Goal: Check status: Check status

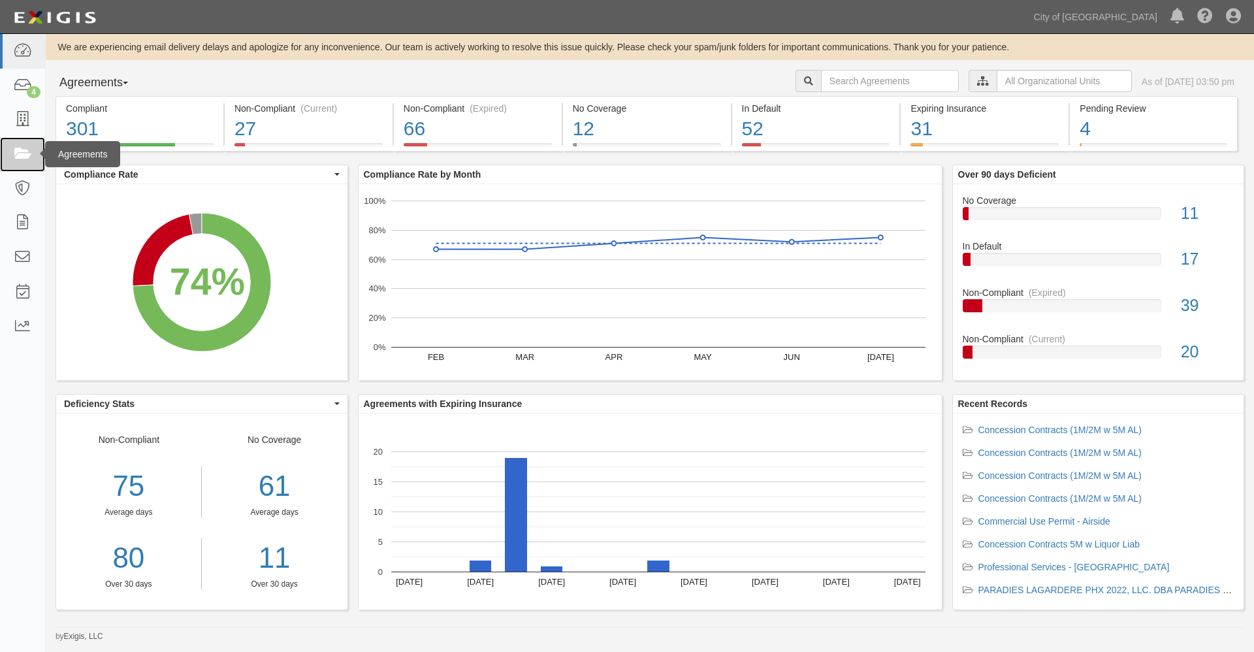
click at [24, 152] on icon at bounding box center [22, 154] width 18 height 15
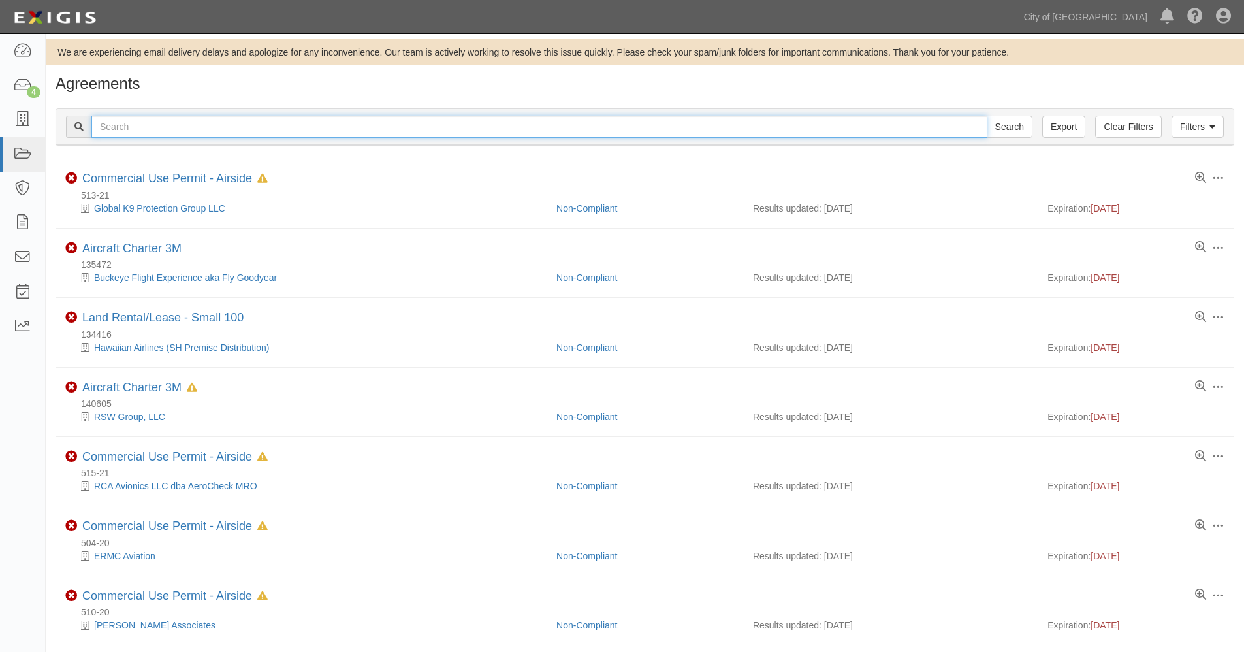
click at [146, 129] on input "text" at bounding box center [539, 127] width 896 height 22
type input "163746"
click at [987, 116] on input "Search" at bounding box center [1010, 127] width 46 height 22
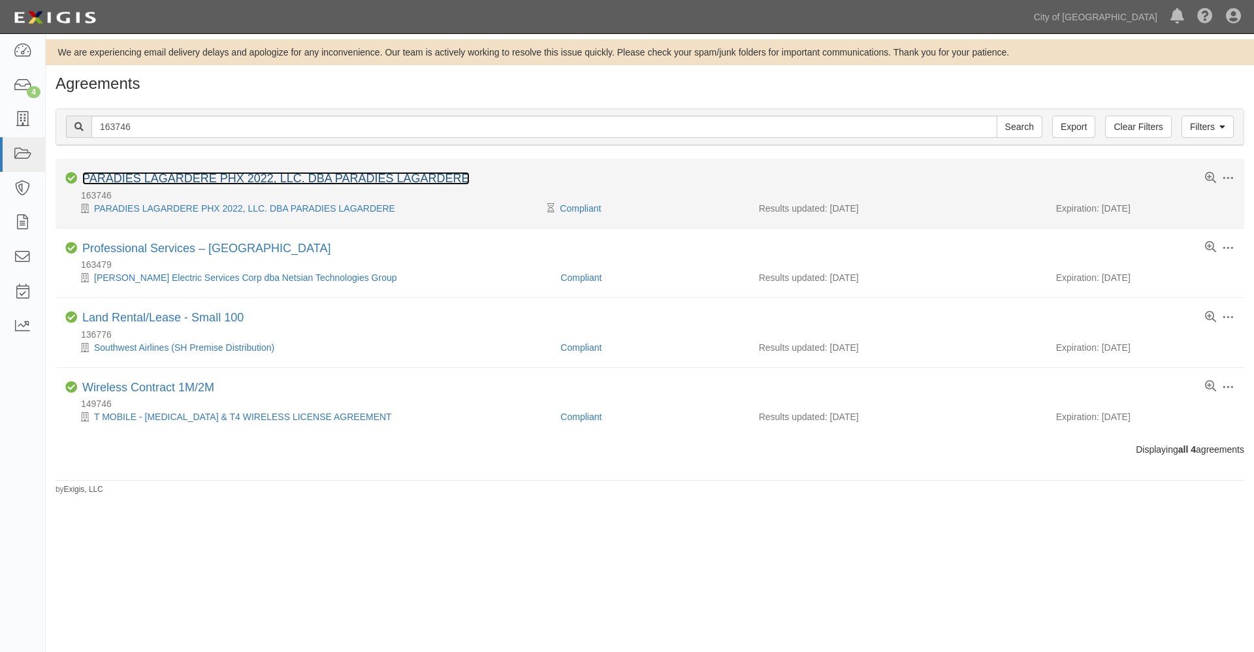
click at [127, 178] on link "PARADIES LAGARDERE PHX 2022, LLC. DBA PARADIES LAGARDERE" at bounding box center [275, 178] width 387 height 13
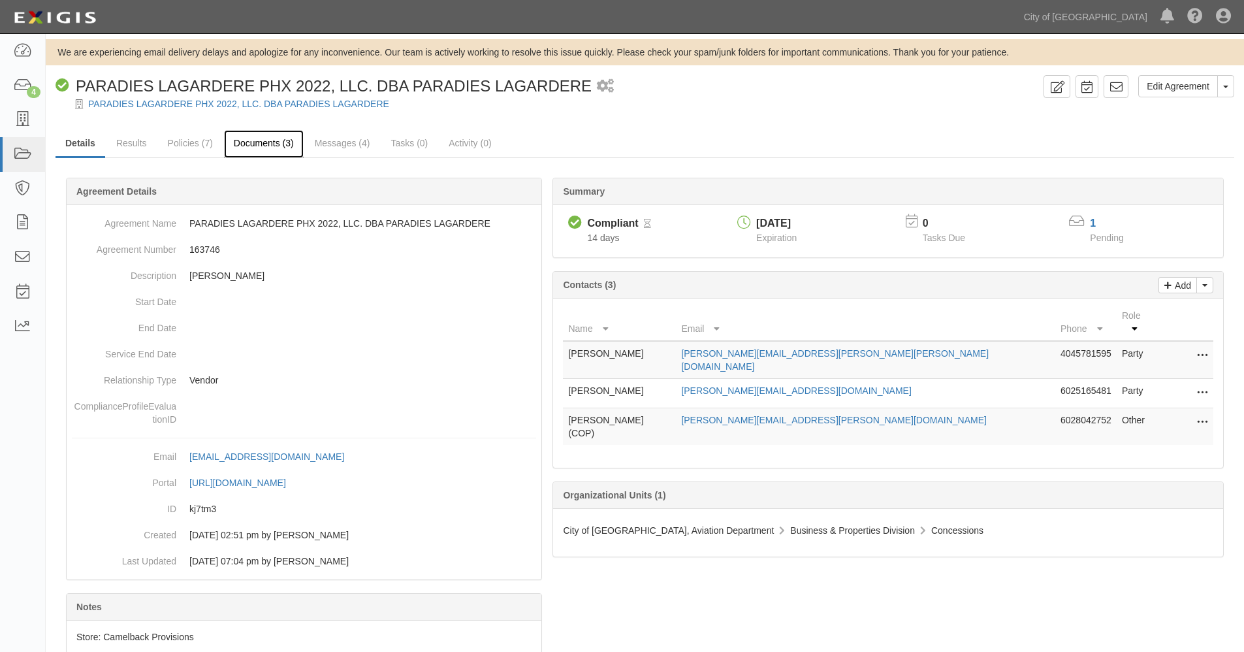
click at [269, 144] on link "Documents (3)" at bounding box center [264, 144] width 80 height 28
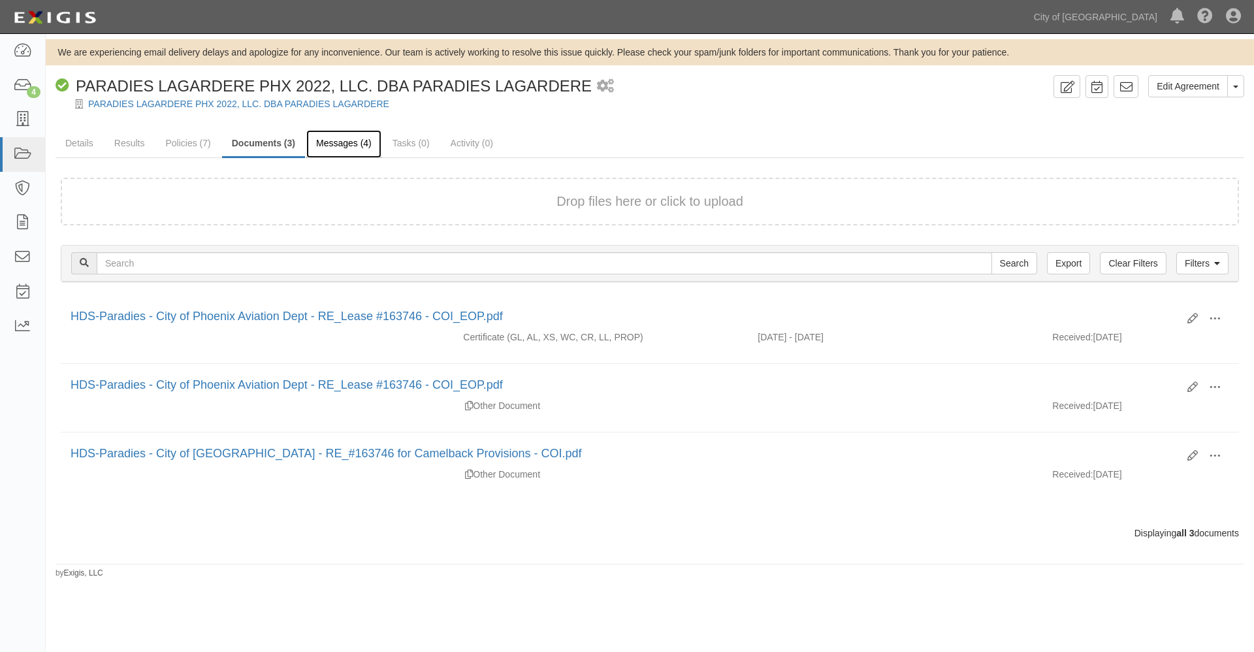
click at [336, 141] on link "Messages (4)" at bounding box center [343, 144] width 75 height 28
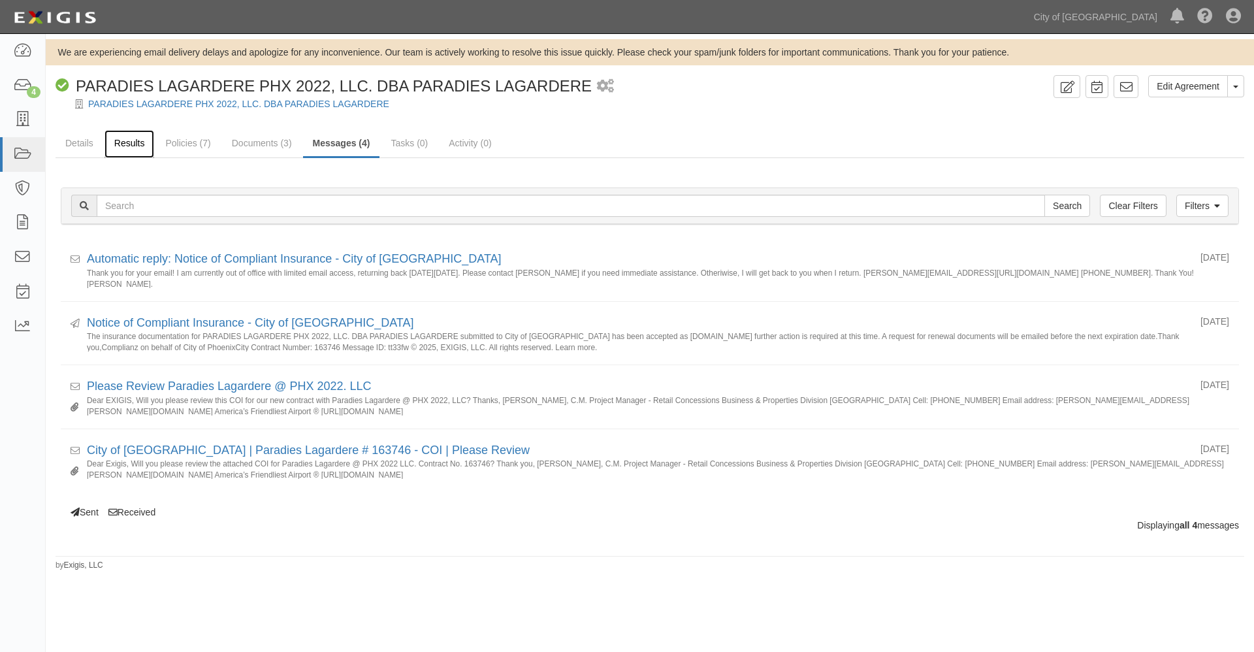
click at [136, 144] on link "Results" at bounding box center [129, 144] width 50 height 28
click at [21, 153] on icon at bounding box center [22, 154] width 18 height 15
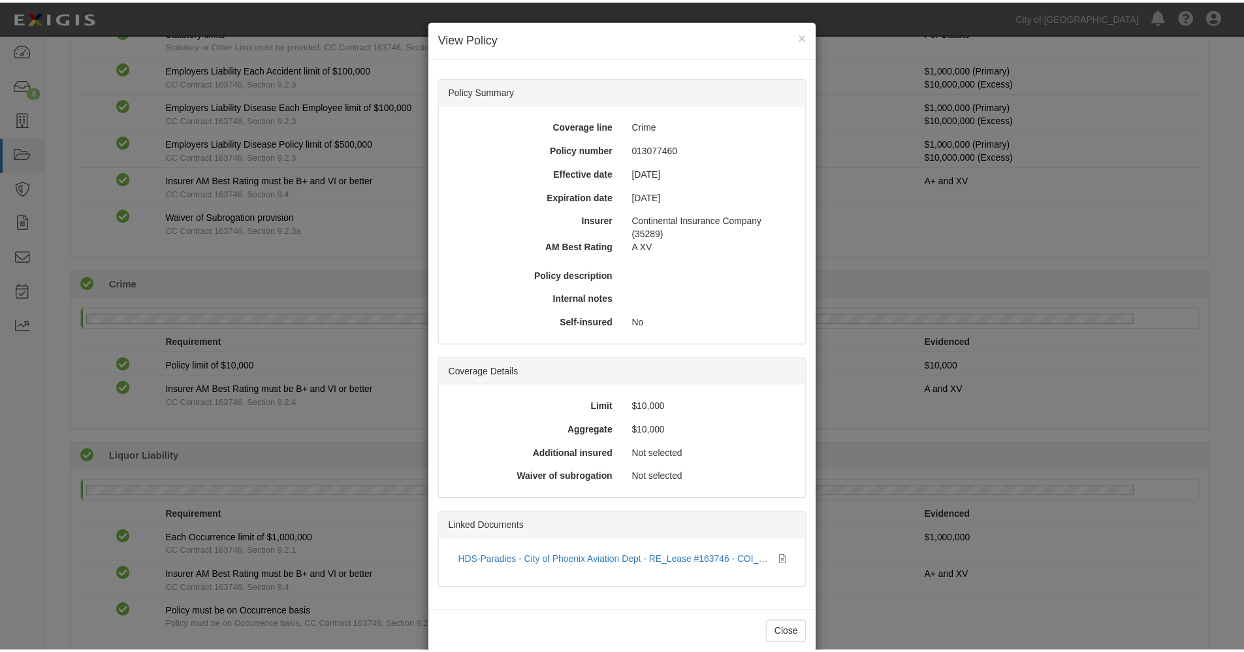
scroll to position [22, 0]
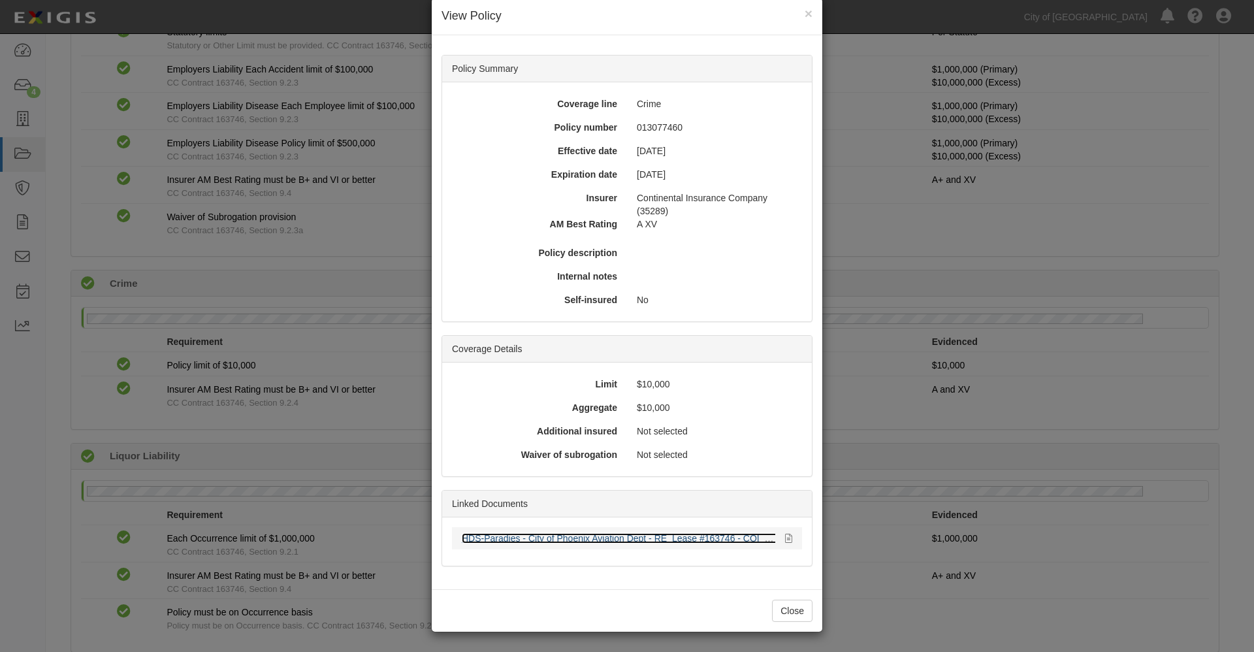
click at [658, 537] on link "HDS-Paradies - City of Phoenix Aviation Dept - RE_Lease #163746 - COI_EOP.pdf" at bounding box center [630, 538] width 336 height 10
click at [782, 609] on button "Close" at bounding box center [792, 610] width 40 height 22
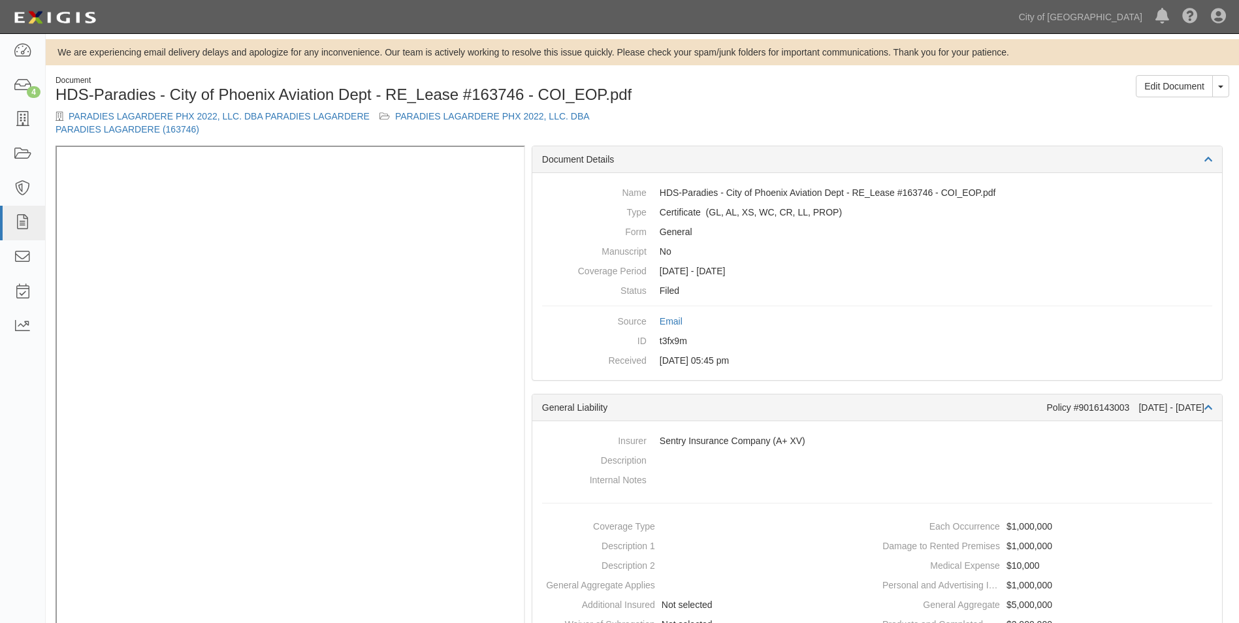
click at [1026, 97] on div "Edit Document Toggle Document Dropdown View Document View Audit Trail Archive D…" at bounding box center [941, 91] width 597 height 32
click at [673, 99] on div "Edit Document Toggle Document Dropdown View Document View Audit Trail Archive D…" at bounding box center [941, 91] width 597 height 32
click at [24, 145] on link at bounding box center [22, 154] width 45 height 35
